Goal: Information Seeking & Learning: Learn about a topic

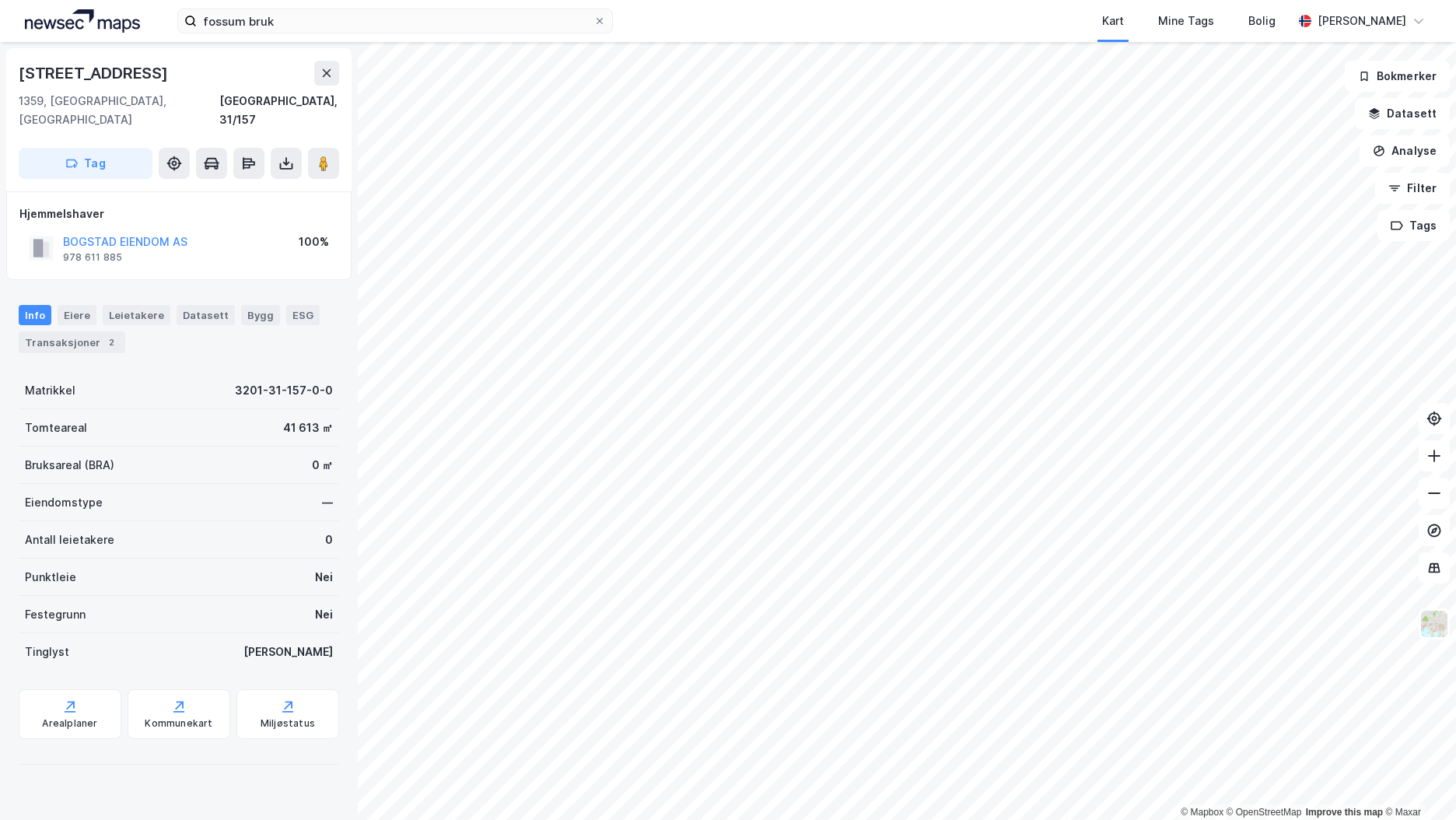
click at [91, 13] on img at bounding box center [83, 21] width 115 height 24
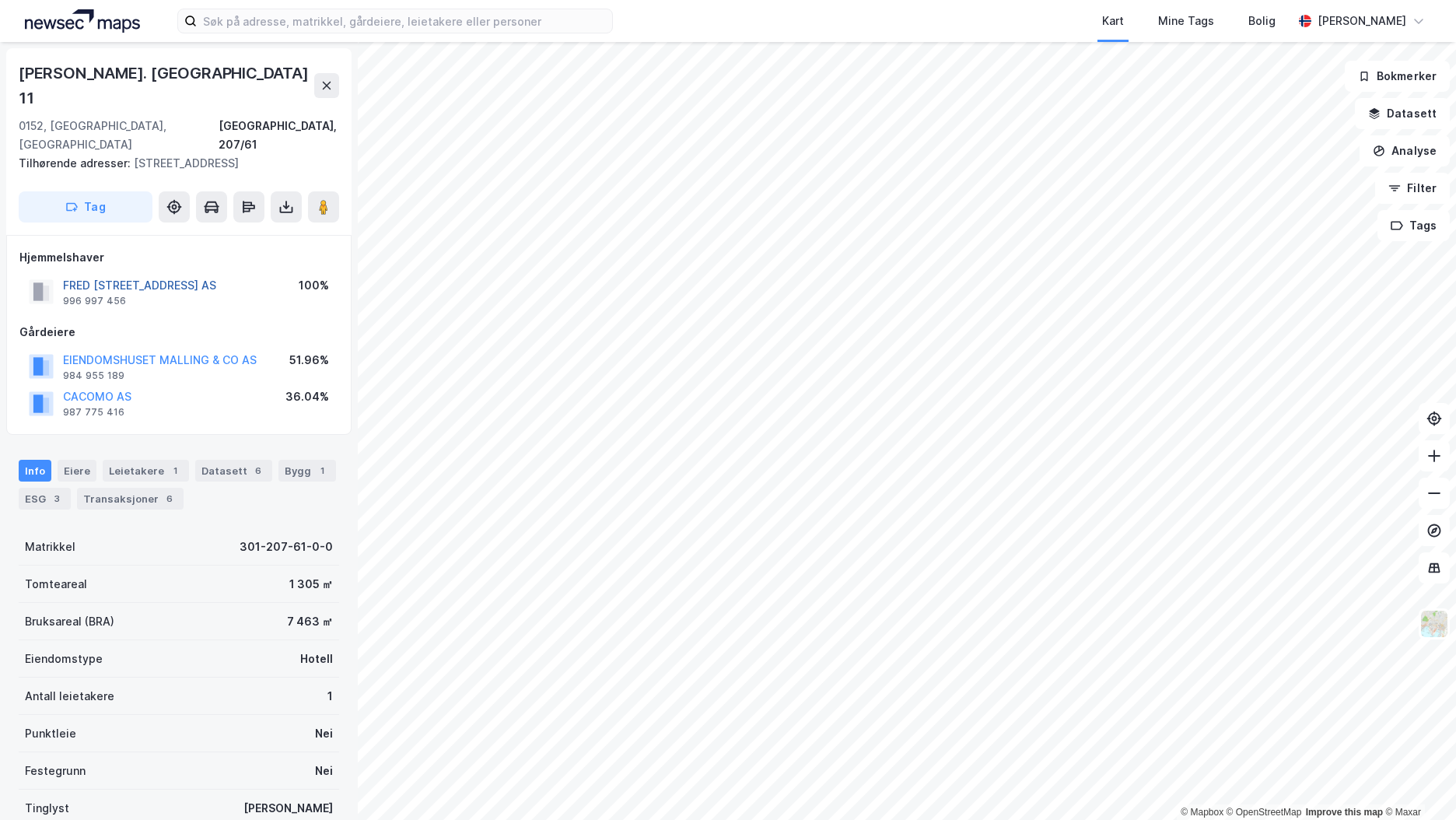
click at [0, 0] on button "FRED [STREET_ADDRESS] AS" at bounding box center [0, 0] width 0 height 0
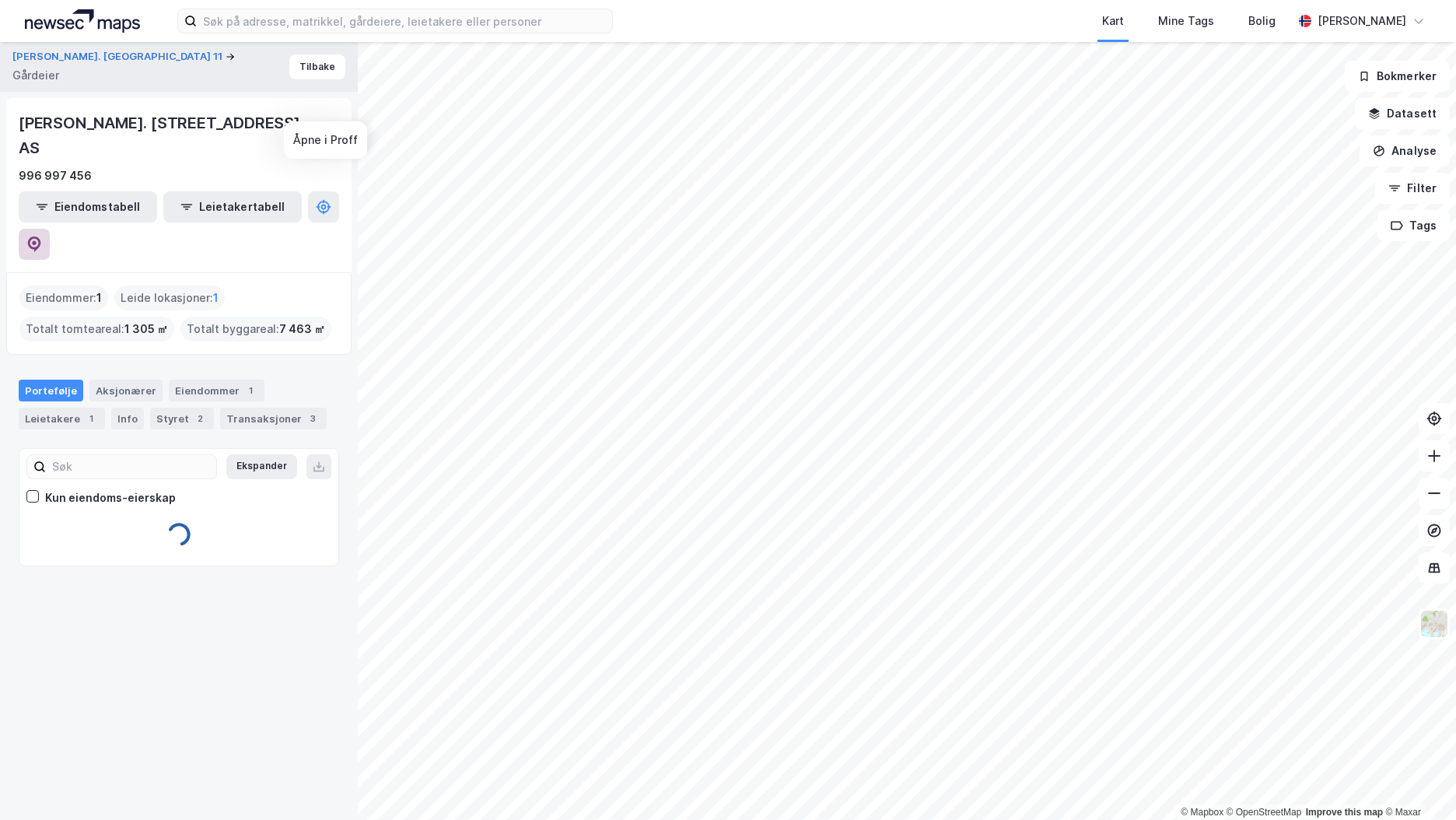
click at [42, 237] on icon at bounding box center [34, 244] width 15 height 15
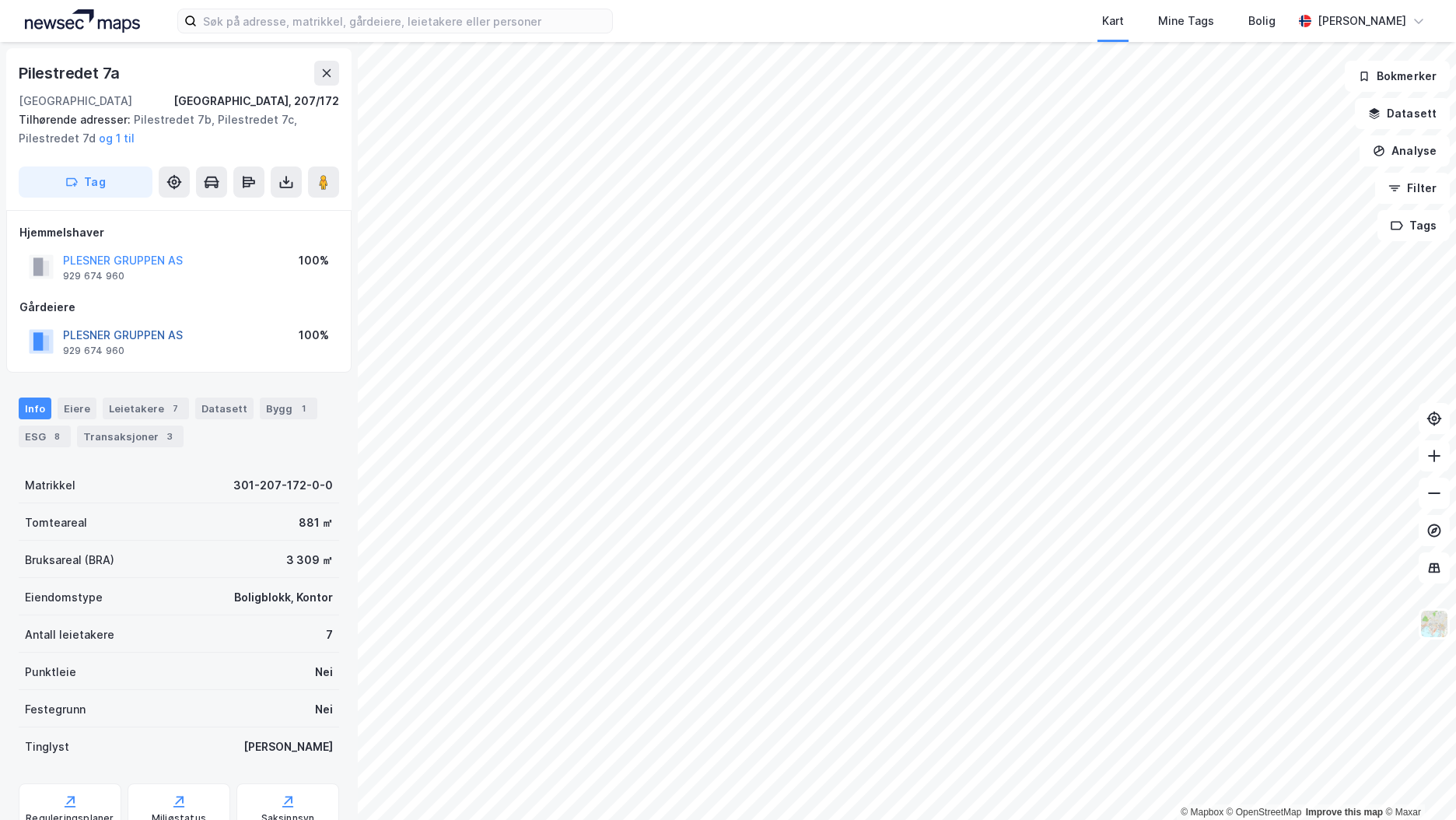
click at [0, 0] on button "PLESNER GRUPPEN AS" at bounding box center [0, 0] width 0 height 0
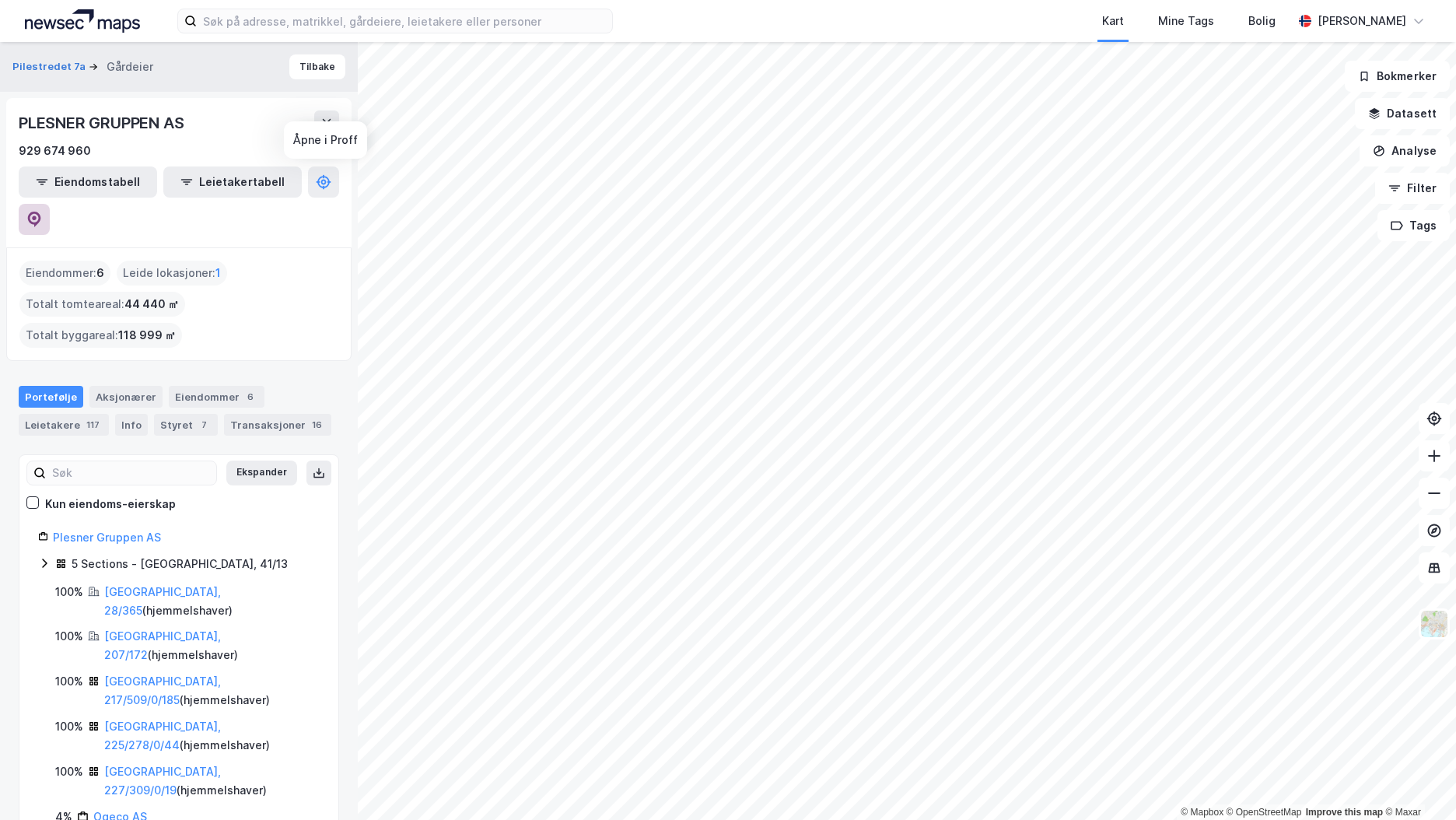
click at [42, 212] on icon at bounding box center [34, 219] width 15 height 15
click at [324, 74] on button "Tilbake" at bounding box center [317, 67] width 56 height 25
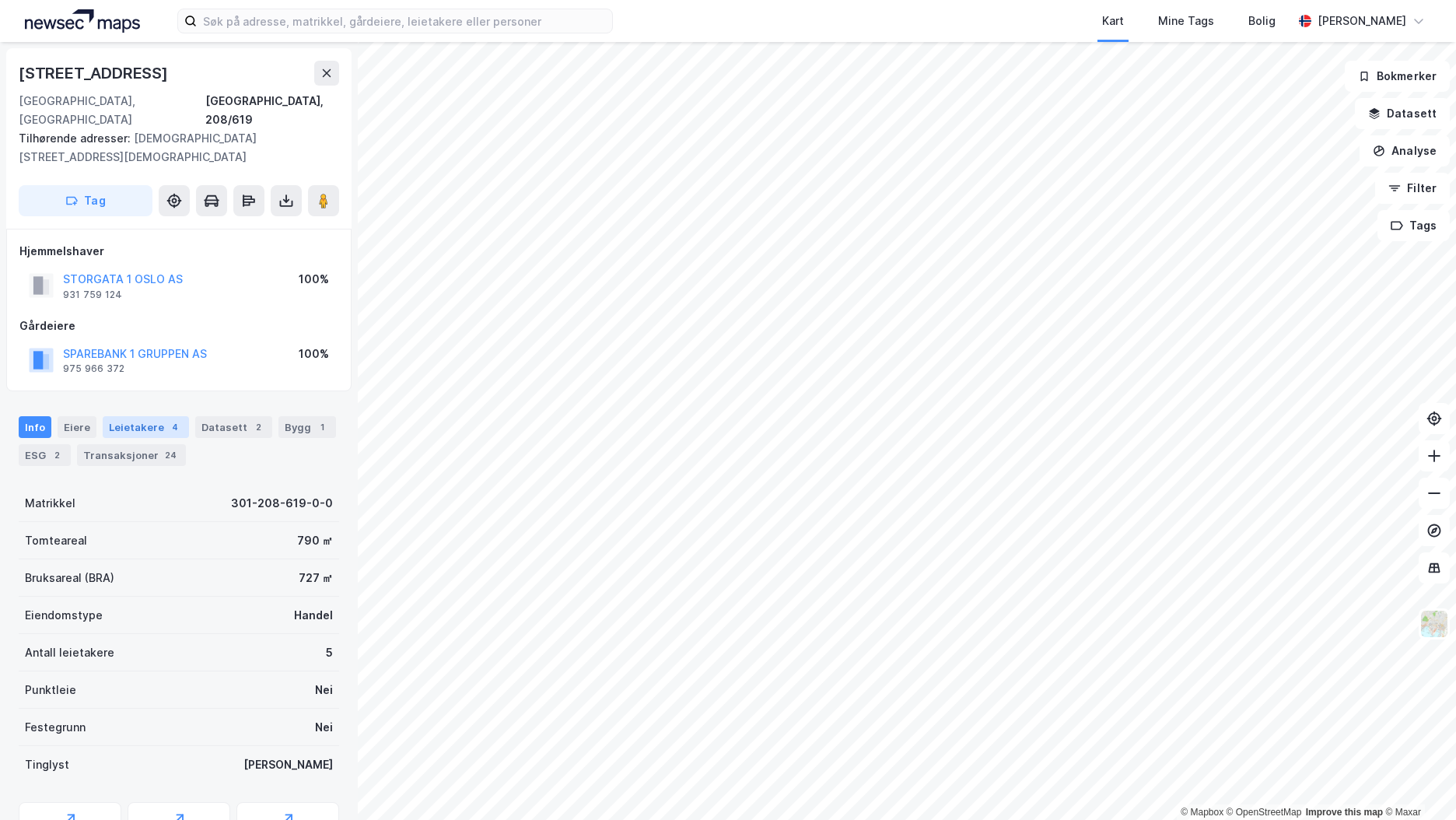
click at [167, 419] on div "4" at bounding box center [174, 427] width 15 height 15
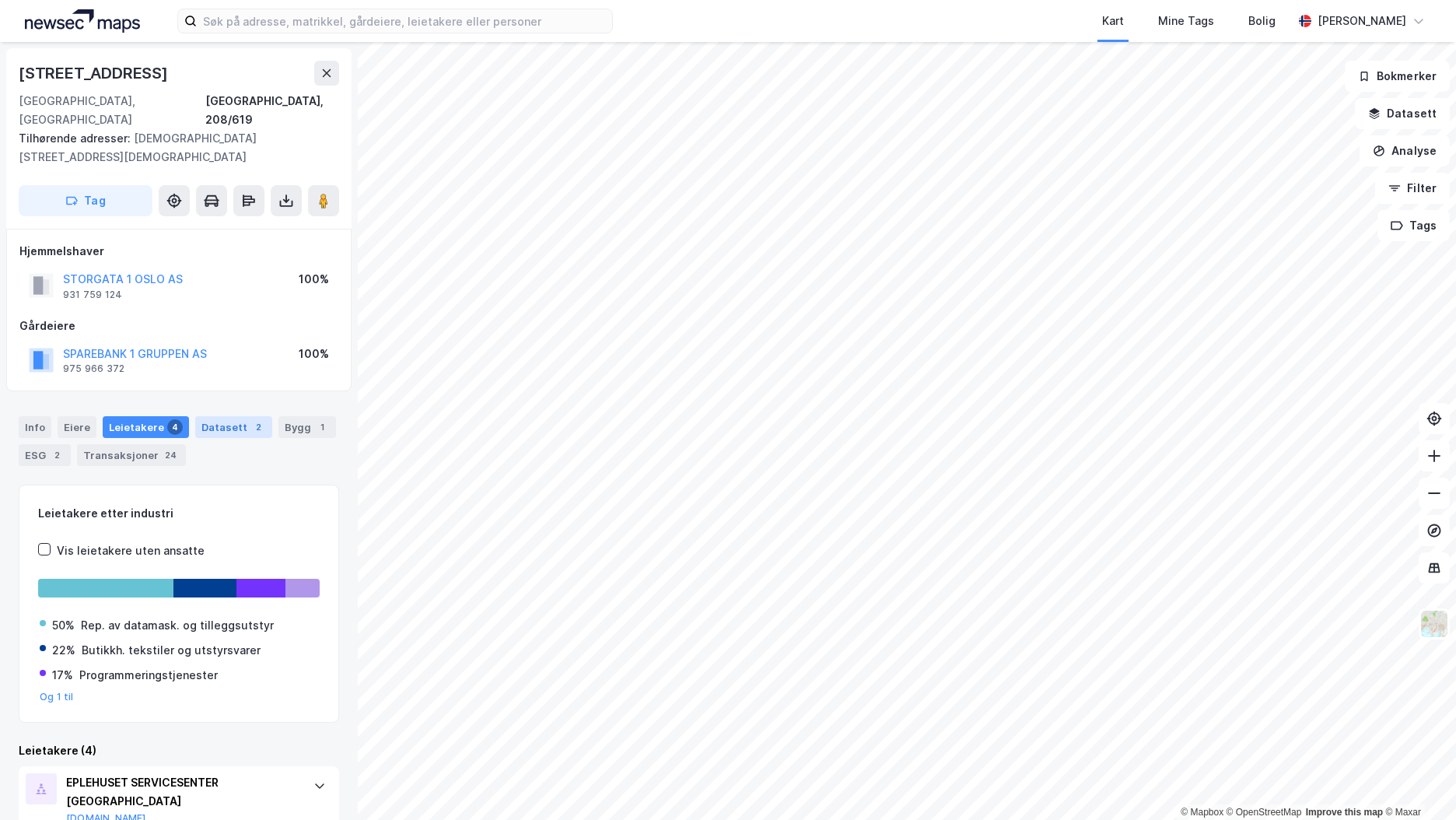
click at [233, 416] on div "Datasett 2" at bounding box center [233, 427] width 77 height 22
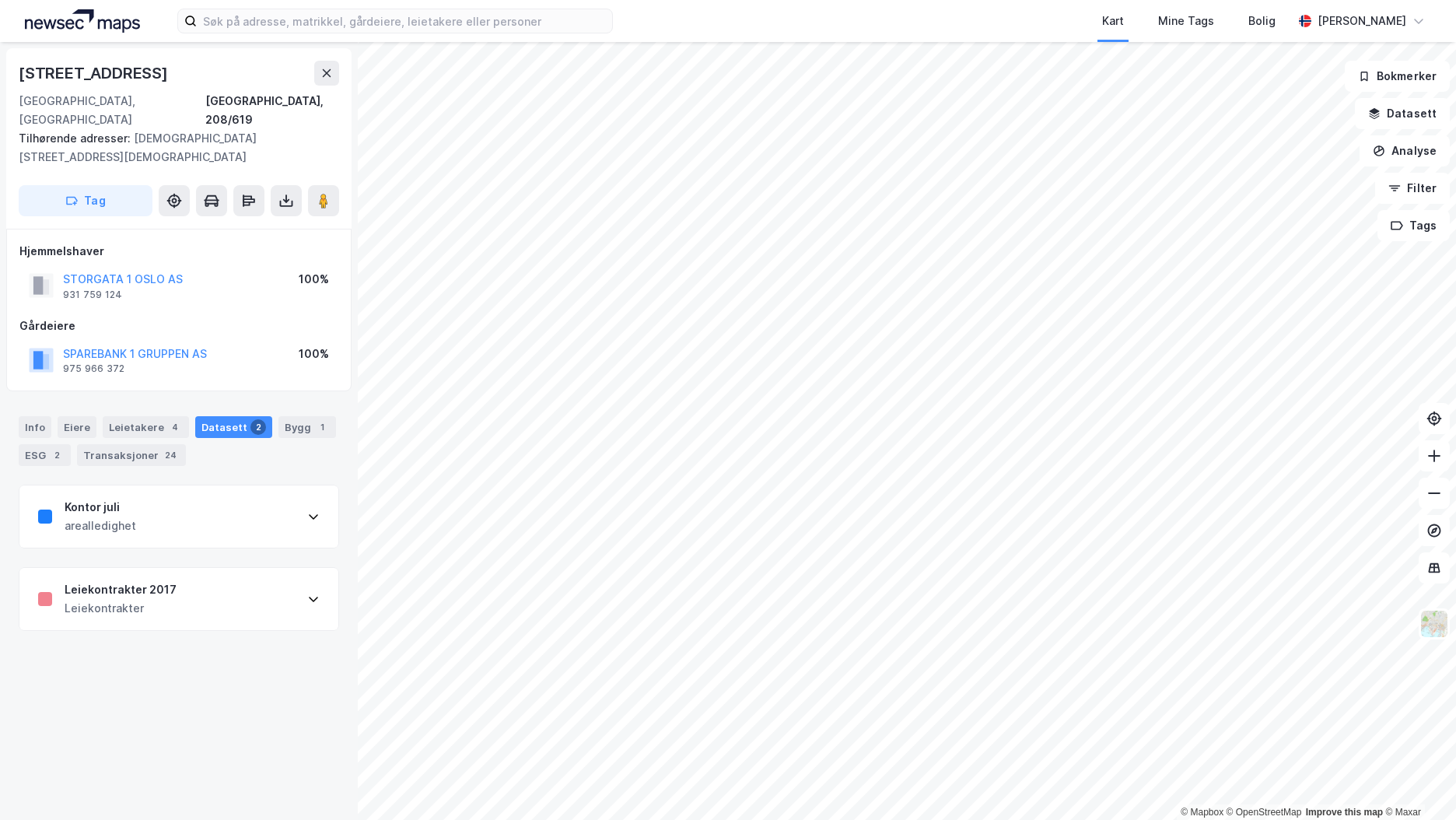
click at [191, 486] on div "Kontor juli arealledighet" at bounding box center [178, 517] width 319 height 62
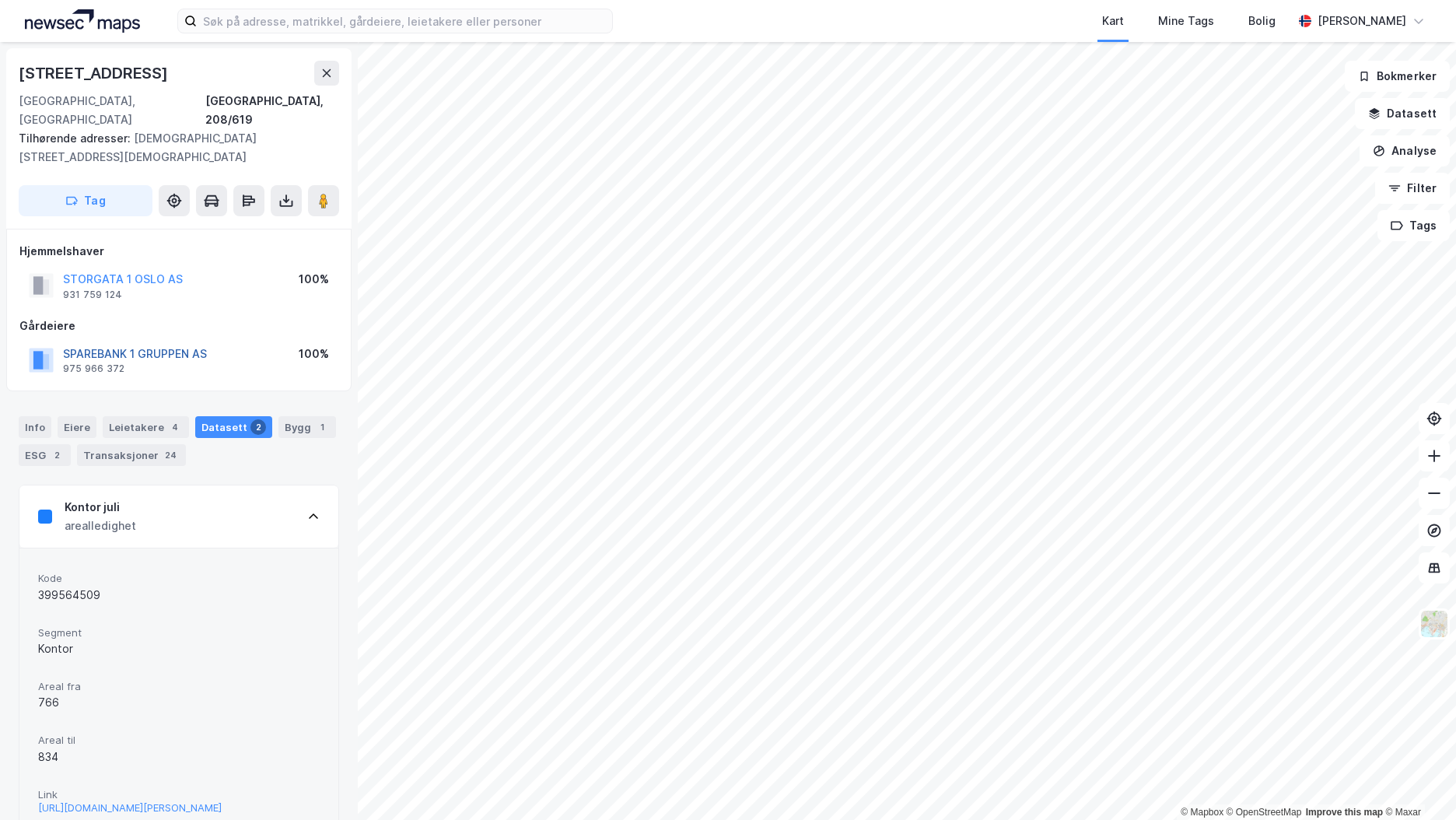
click at [0, 0] on button "SPAREBANK 1 GRUPPEN AS" at bounding box center [0, 0] width 0 height 0
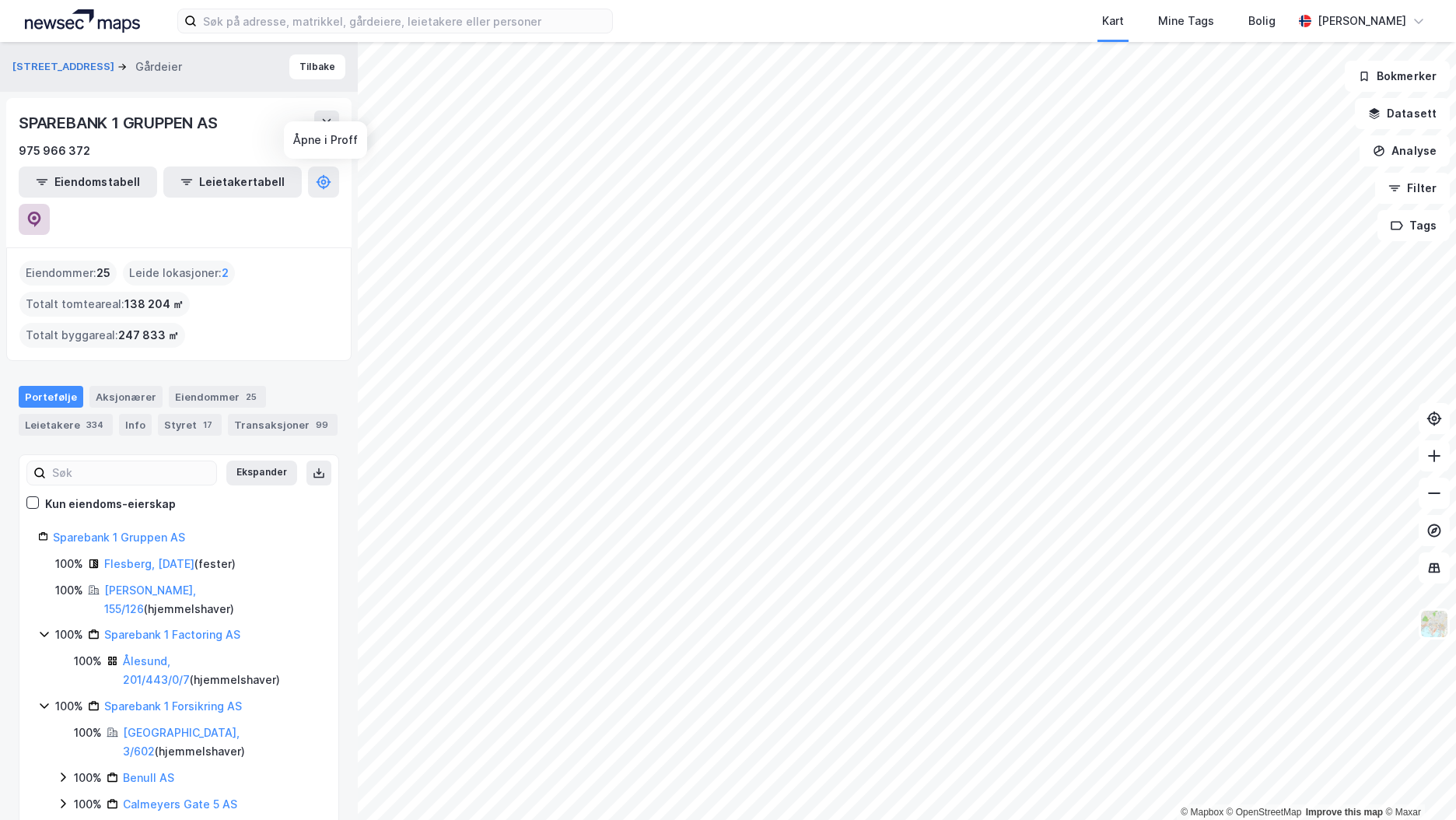
click at [42, 212] on icon at bounding box center [34, 219] width 15 height 15
click at [314, 67] on button "Tilbake" at bounding box center [317, 67] width 56 height 25
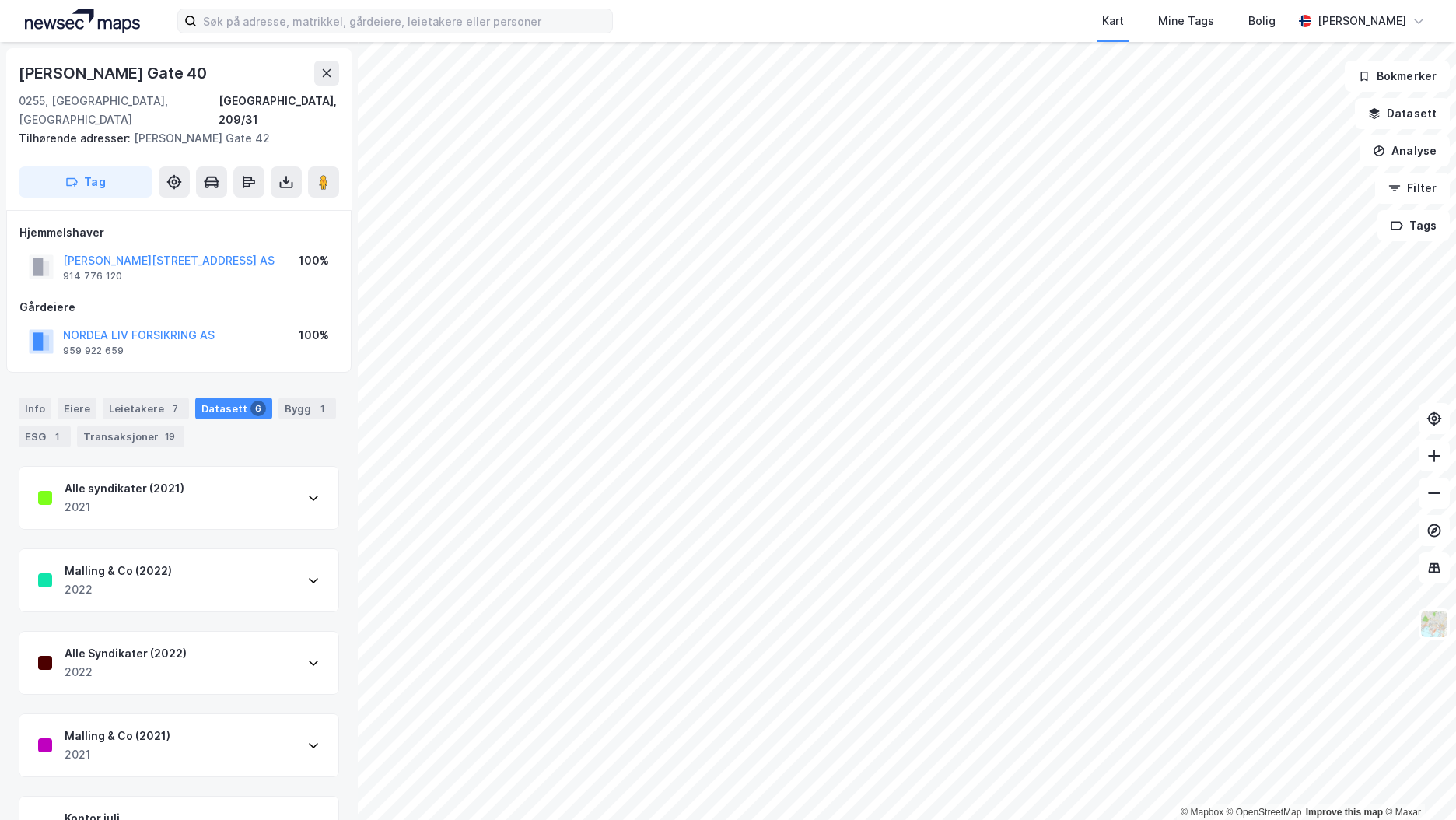
scroll to position [1, 0]
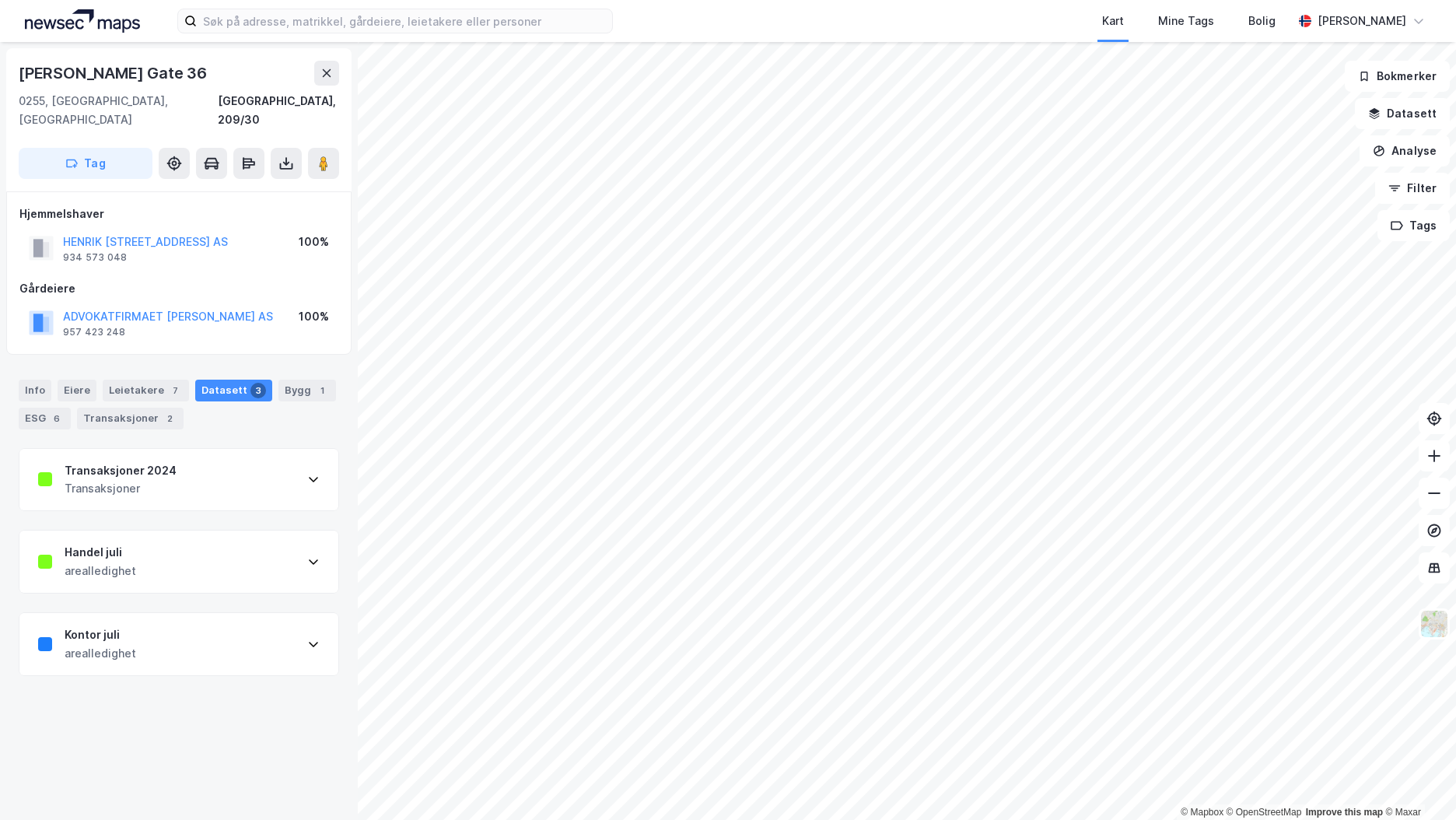
click at [246, 475] on div "Transaksjoner 2024 Transaksjoner" at bounding box center [178, 480] width 319 height 62
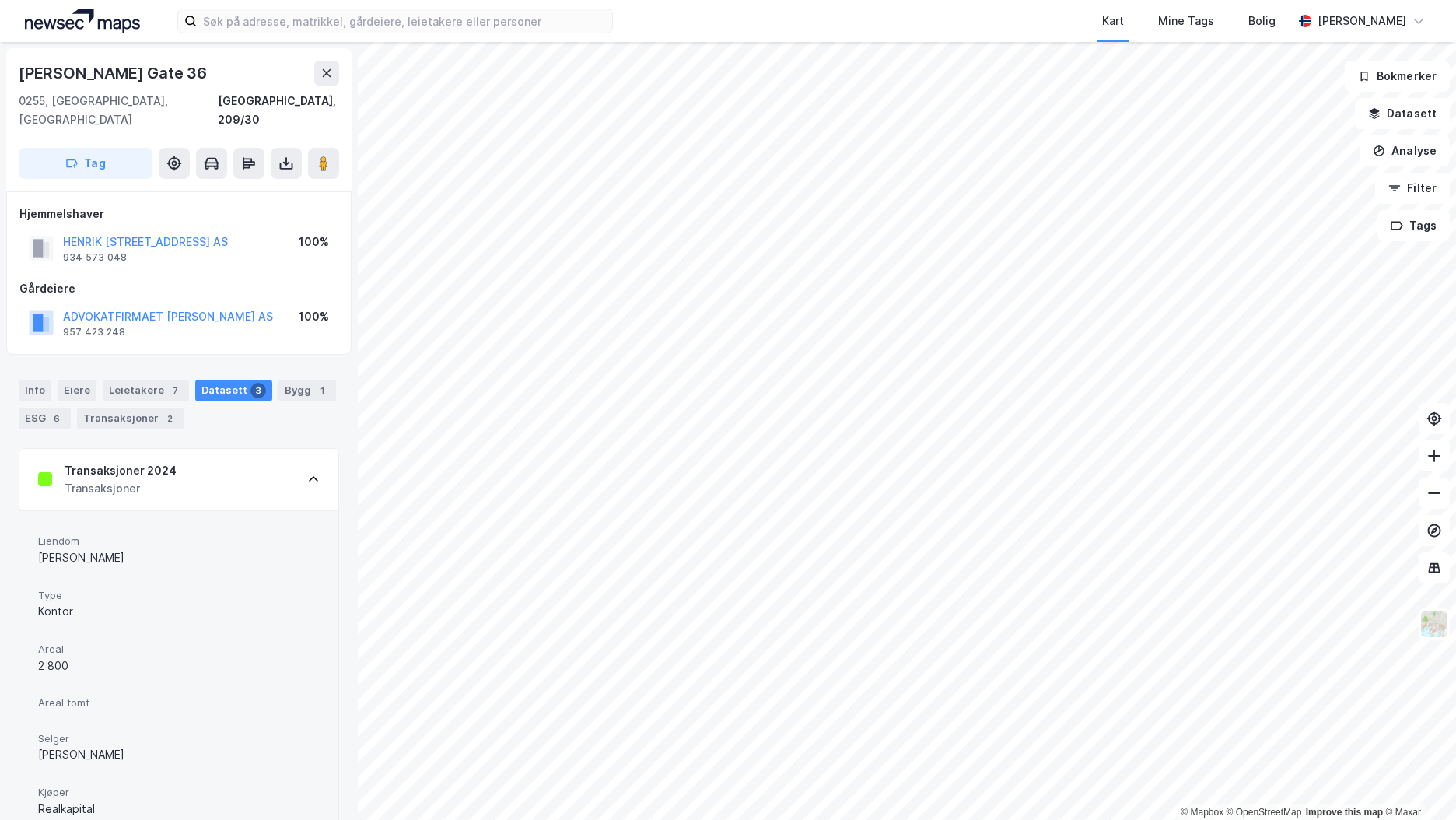
click at [270, 455] on div "Transaksjoner 2024 Transaksjoner" at bounding box center [178, 480] width 319 height 62
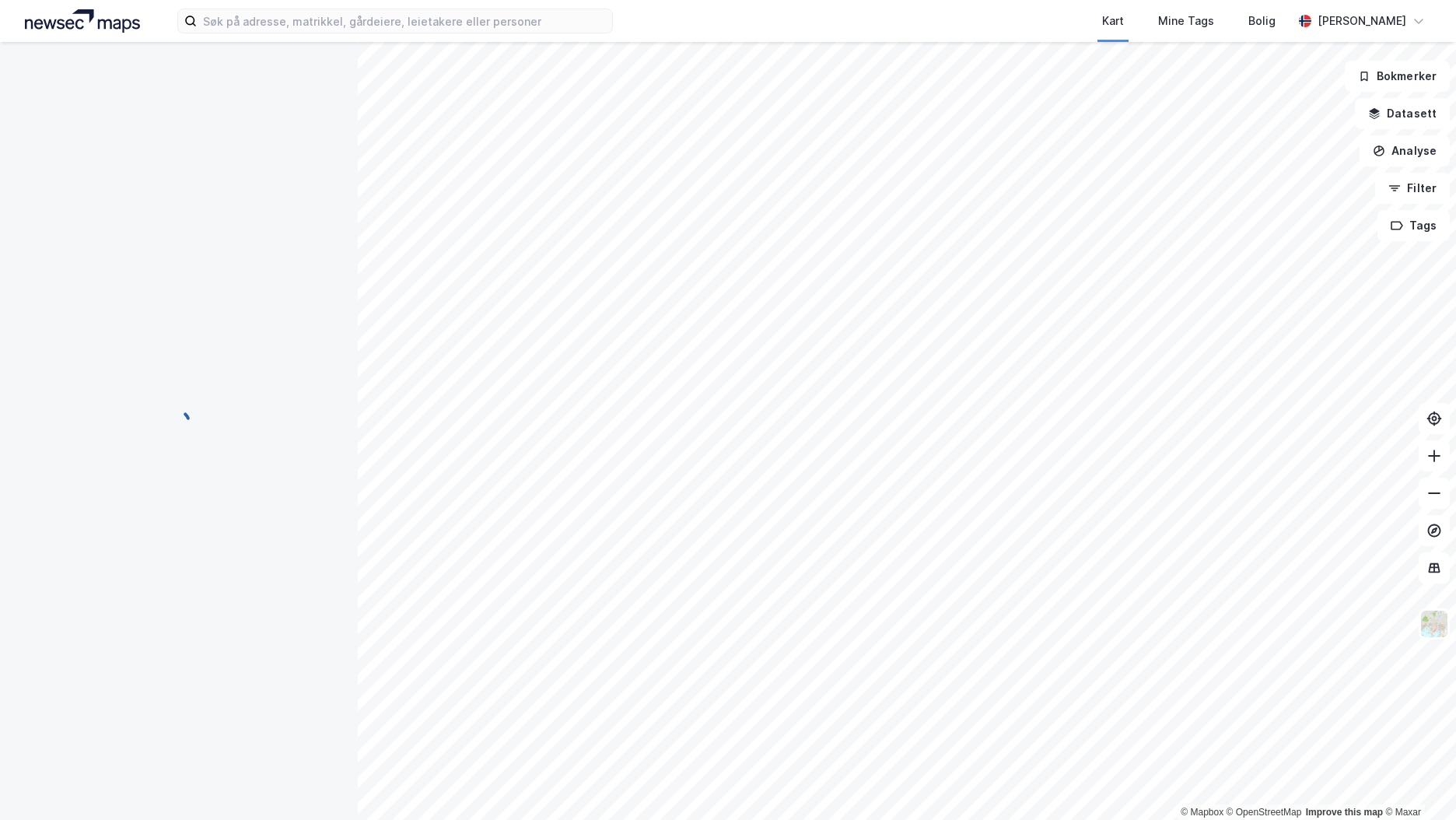
scroll to position [2, 0]
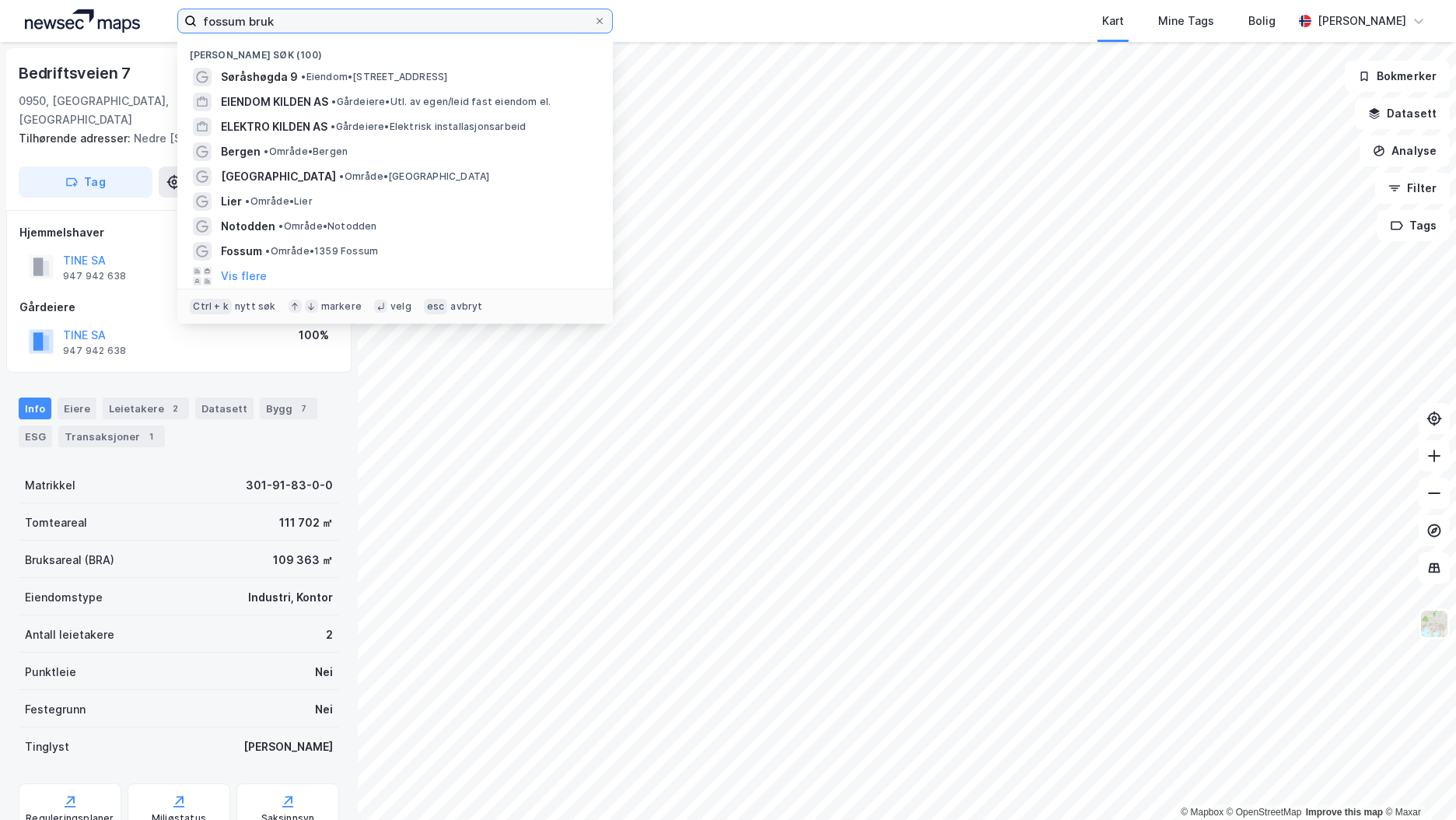
click at [430, 25] on input "fossum bruk" at bounding box center [395, 21] width 396 height 24
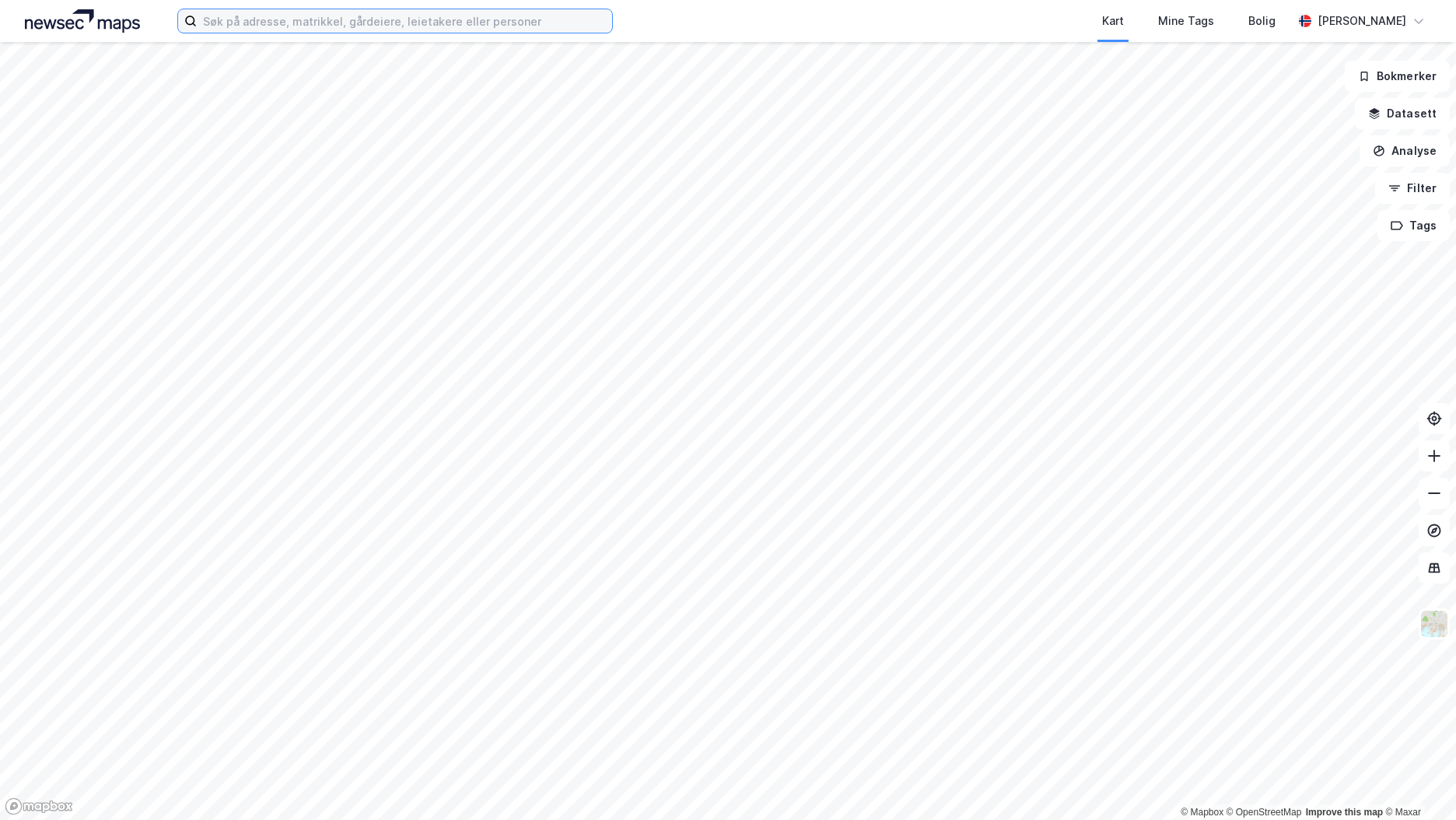
click at [377, 23] on input at bounding box center [405, 21] width 415 height 24
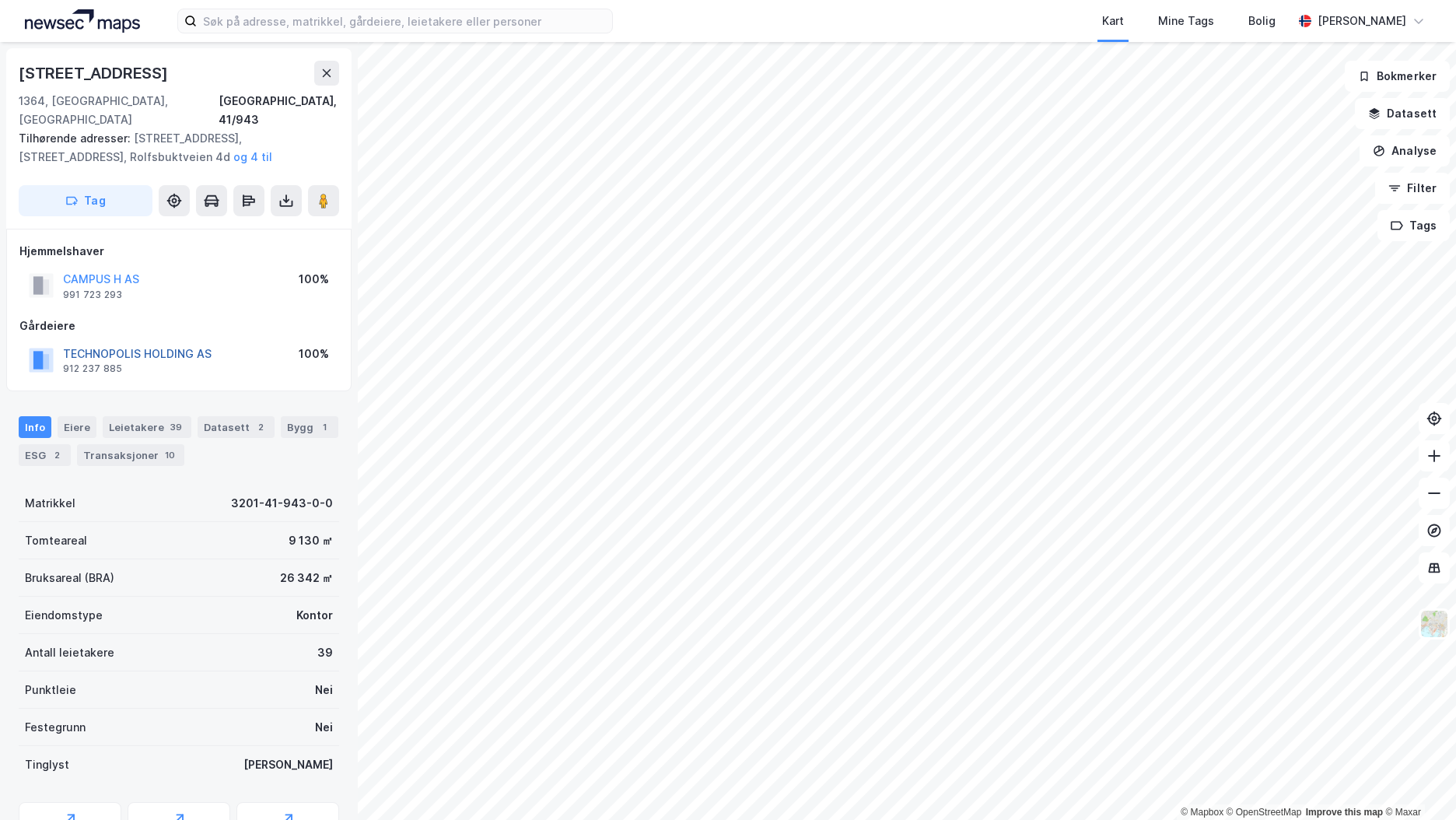
click at [0, 0] on button "TECHNOPOLIS HOLDING AS" at bounding box center [0, 0] width 0 height 0
